Goal: Task Accomplishment & Management: Manage account settings

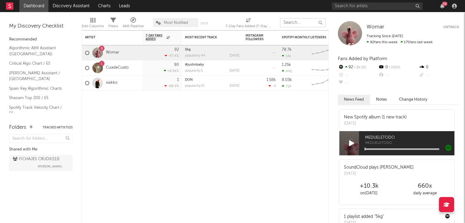
click at [302, 23] on input "text" at bounding box center [302, 22] width 45 height 9
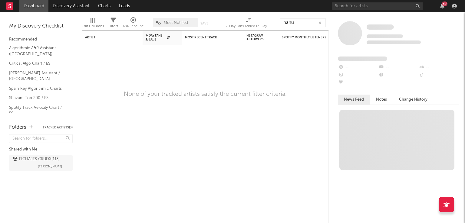
type input "nahu"
click at [398, 6] on input "text" at bounding box center [377, 6] width 91 height 8
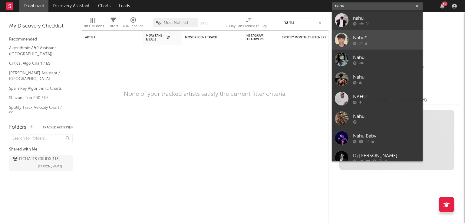
type input "nahu"
click at [367, 40] on div "Nahu*" at bounding box center [386, 37] width 67 height 7
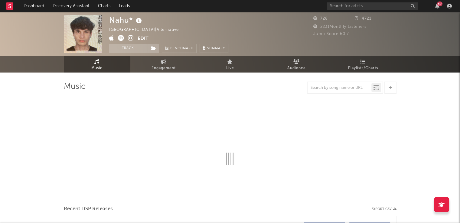
select select "1w"
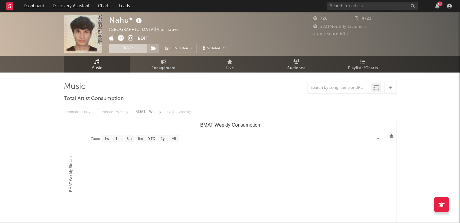
click at [133, 45] on button "Track" at bounding box center [128, 48] width 38 height 9
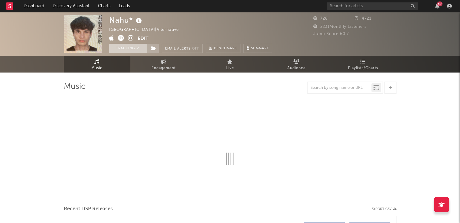
select select "1w"
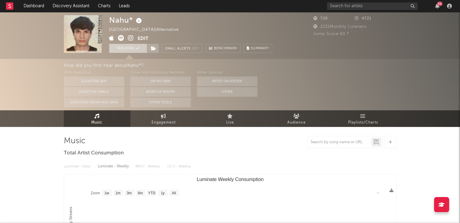
click at [126, 48] on button "Tracking" at bounding box center [128, 48] width 38 height 9
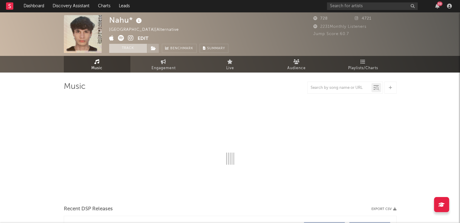
select select "1w"
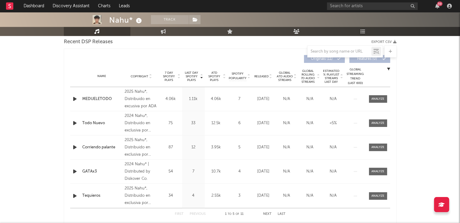
scroll to position [215, 0]
click at [376, 101] on span at bounding box center [378, 100] width 18 height 8
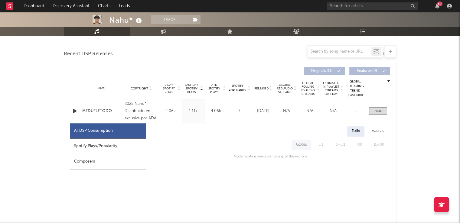
scroll to position [203, 0]
click at [44, 3] on link "Dashboard" at bounding box center [33, 6] width 29 height 12
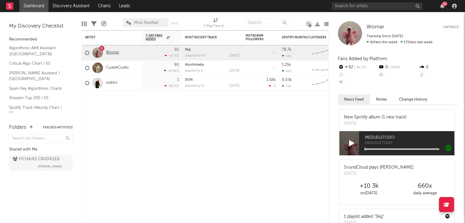
click at [114, 54] on link "Womar" at bounding box center [112, 52] width 13 height 5
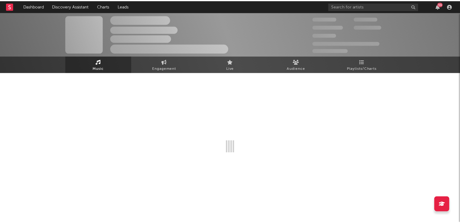
select select "6m"
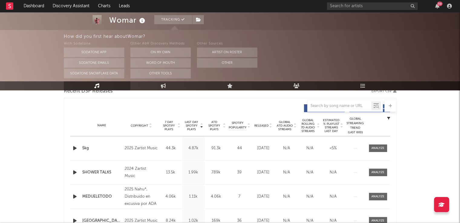
scroll to position [218, 0]
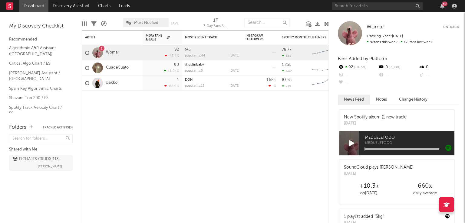
click at [58, 146] on div "Shared with Me" at bounding box center [41, 149] width 64 height 7
click at [41, 161] on div "FICHAJES CRUDX ( 113 )" at bounding box center [36, 159] width 47 height 7
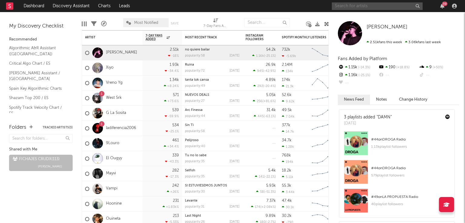
click at [374, 5] on input "text" at bounding box center [377, 6] width 91 height 8
type input "serko"
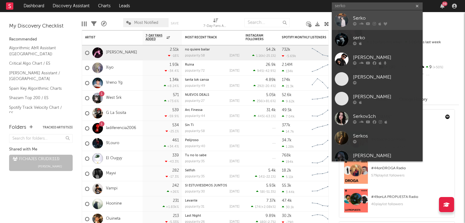
click at [377, 20] on div "Serko" at bounding box center [386, 18] width 67 height 7
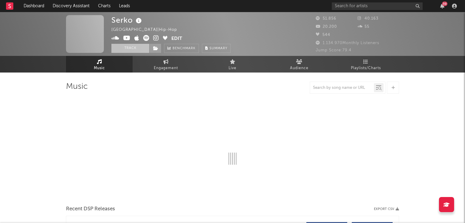
click at [132, 49] on button "Track" at bounding box center [130, 48] width 38 height 9
select select "6m"
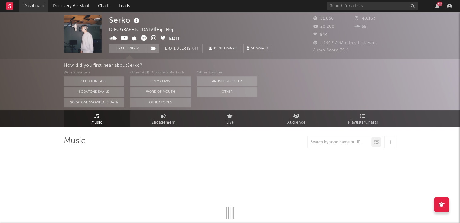
select select "6m"
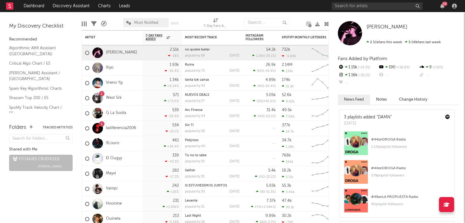
click at [64, 127] on button "Tracked Artists ( 3 )" at bounding box center [58, 127] width 30 height 3
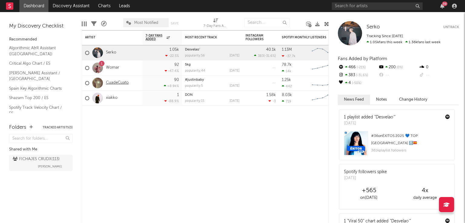
click at [113, 85] on link "CuadeCuato" at bounding box center [117, 82] width 23 height 5
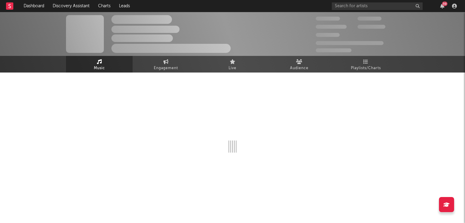
select select "6m"
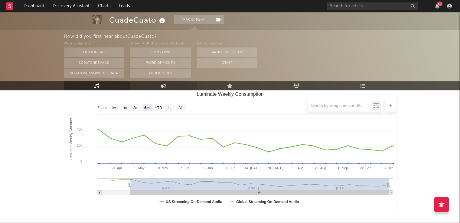
scroll to position [74, 0]
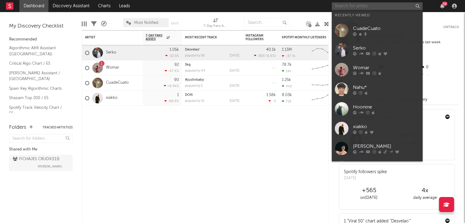
click at [352, 5] on input "text" at bounding box center [377, 6] width 91 height 8
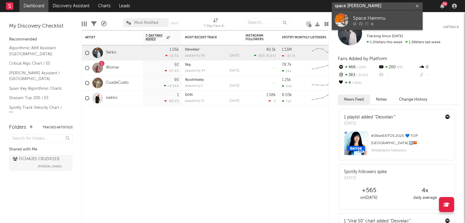
type input "space [PERSON_NAME]"
click at [368, 22] on div at bounding box center [386, 24] width 67 height 4
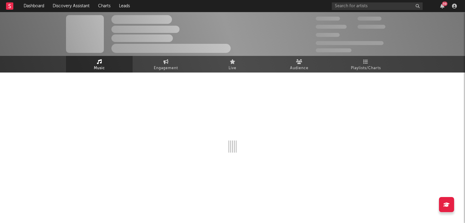
select select "6m"
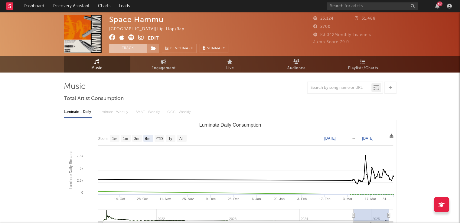
click at [123, 48] on button "Track" at bounding box center [128, 48] width 38 height 9
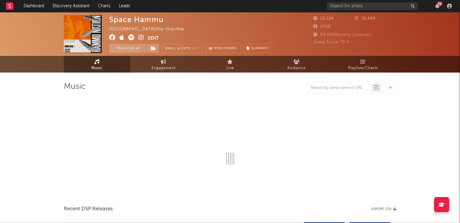
select select "6m"
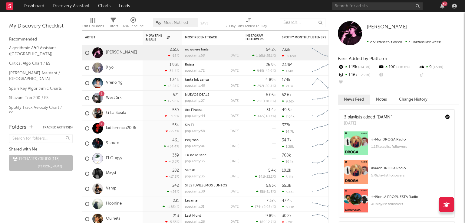
click at [81, 221] on div "Folders Tracked Artists ( 5 ) Shared with Me FICHAJES CRUDX ( 113 ) Alberto Mar…" at bounding box center [41, 171] width 82 height 106
click at [55, 158] on div "FICHAJES CRUDX ( 113 )" at bounding box center [36, 159] width 47 height 7
click at [64, 166] on icon at bounding box center [66, 166] width 5 height 5
click at [50, 163] on span "[PERSON_NAME]" at bounding box center [50, 166] width 24 height 7
